Goal: Transaction & Acquisition: Purchase product/service

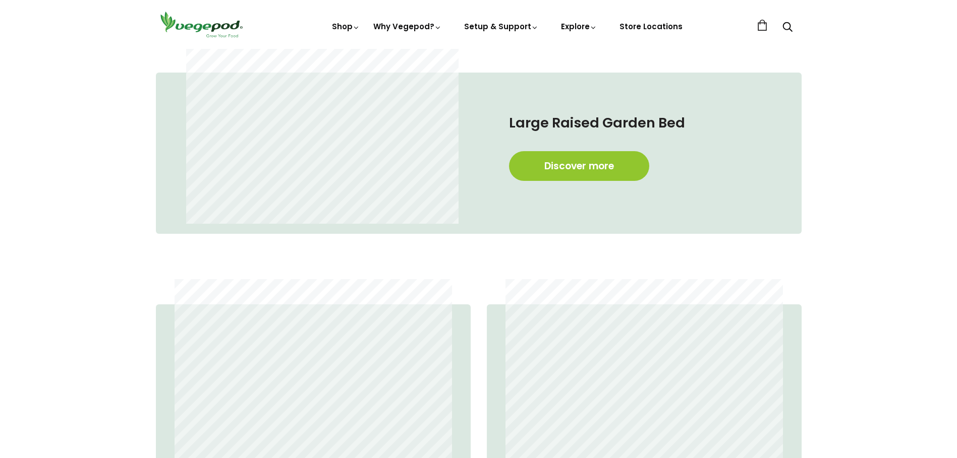
scroll to position [728, 0]
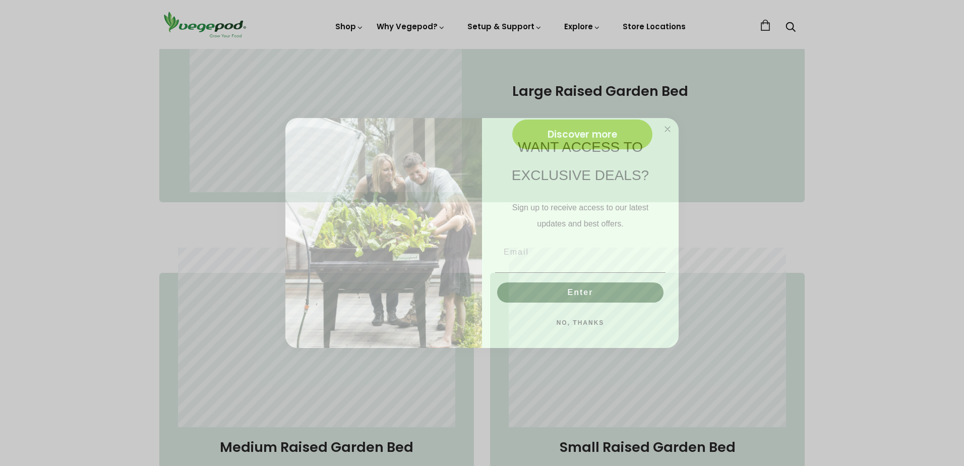
click at [667, 127] on circle "Close dialog" at bounding box center [668, 129] width 12 height 12
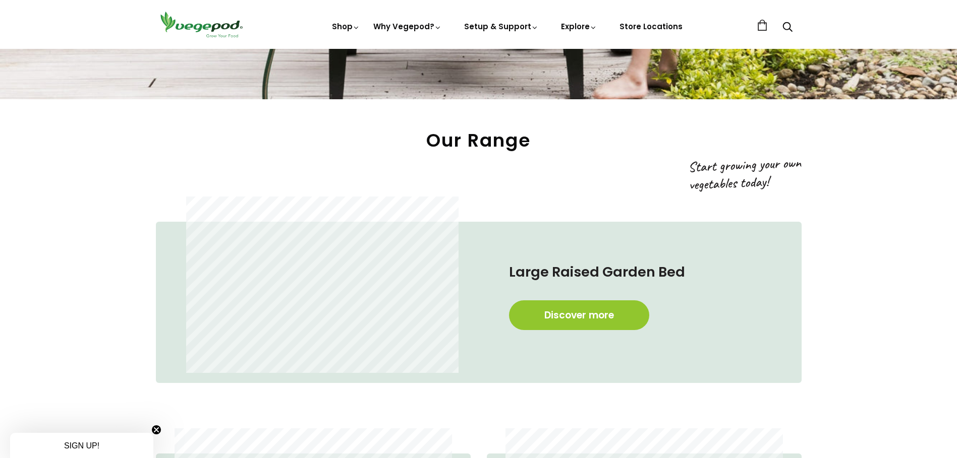
scroll to position [515, 0]
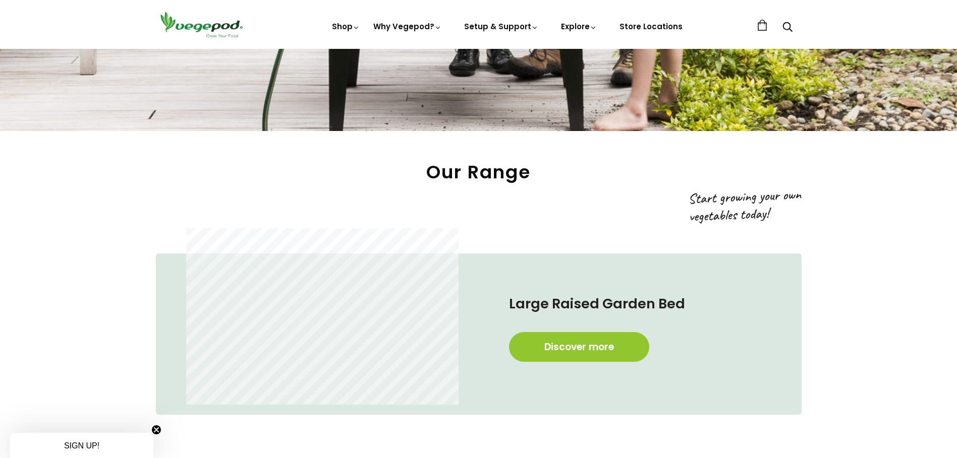
click at [564, 345] on link "Discover more" at bounding box center [579, 347] width 140 height 30
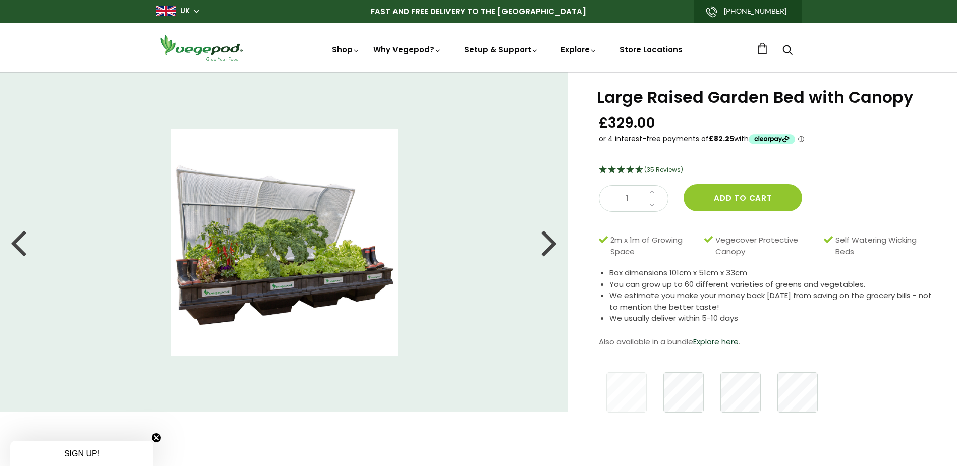
click at [717, 390] on div at bounding box center [770, 392] width 798 height 50
click at [567, 247] on li at bounding box center [284, 242] width 568 height 227
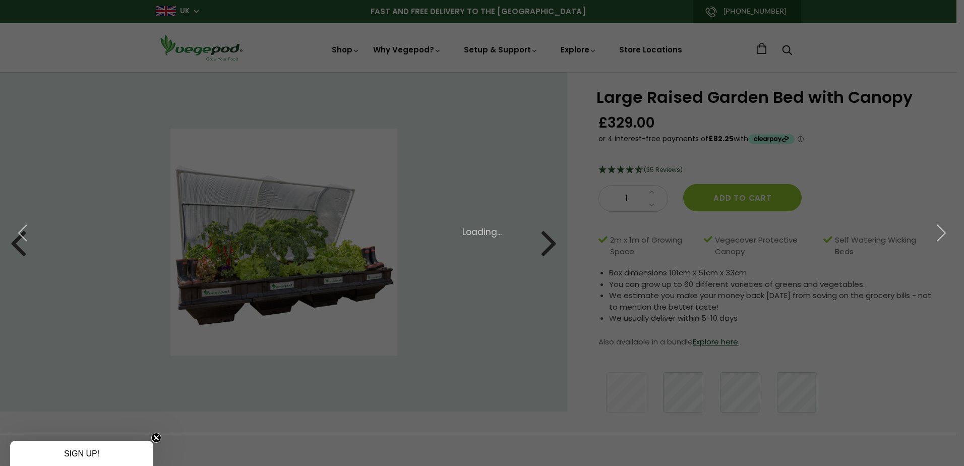
click at [547, 246] on div "× 8 of 9 Loading..." at bounding box center [482, 233] width 964 height 466
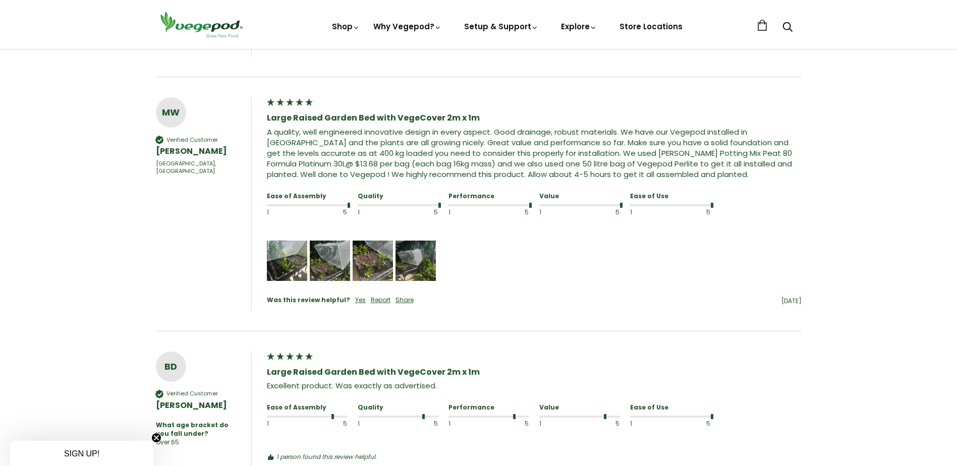
scroll to position [895, 0]
